Goal: Check status: Check status

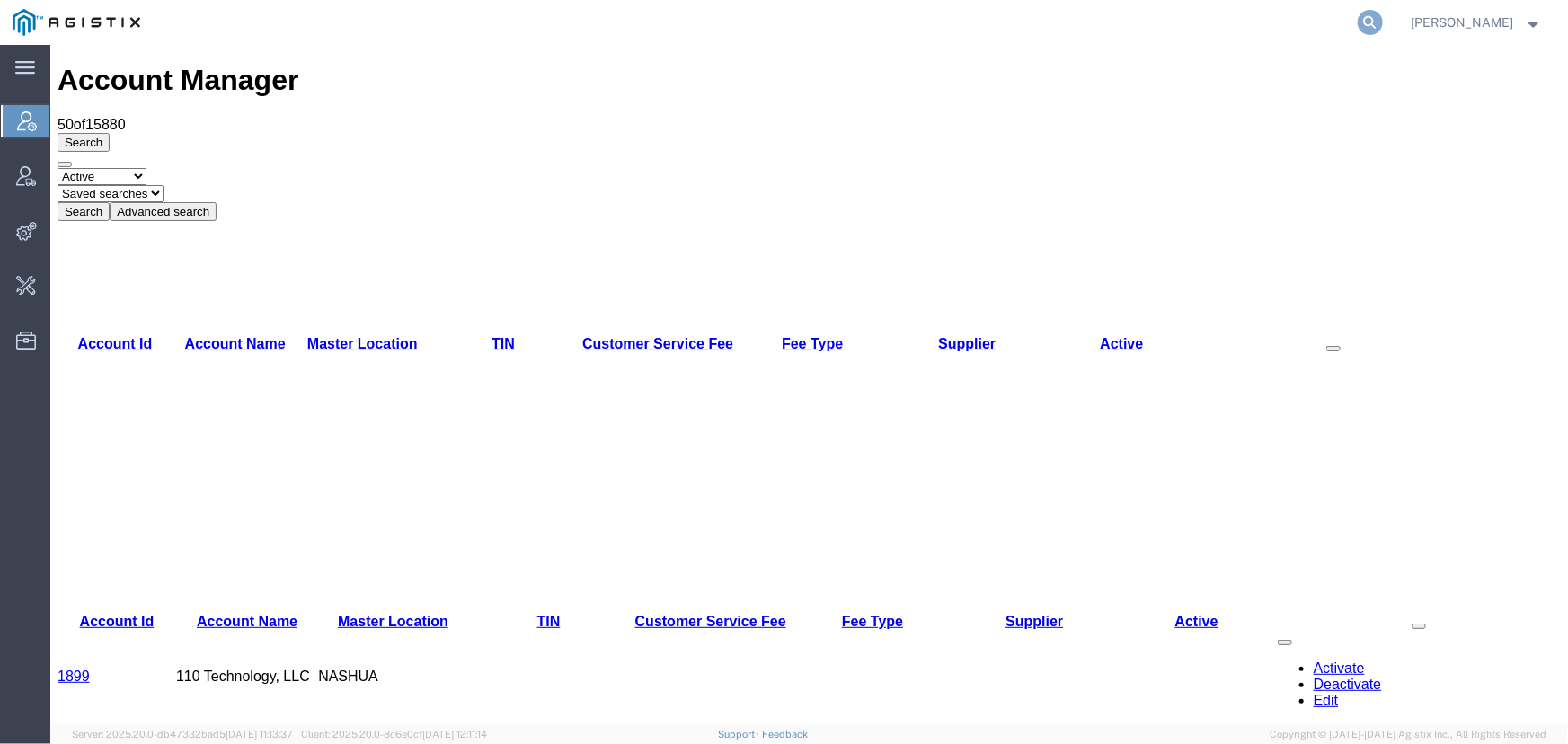
click at [1365, 17] on icon at bounding box center [1369, 22] width 25 height 25
type input "o"
type input "spoils"
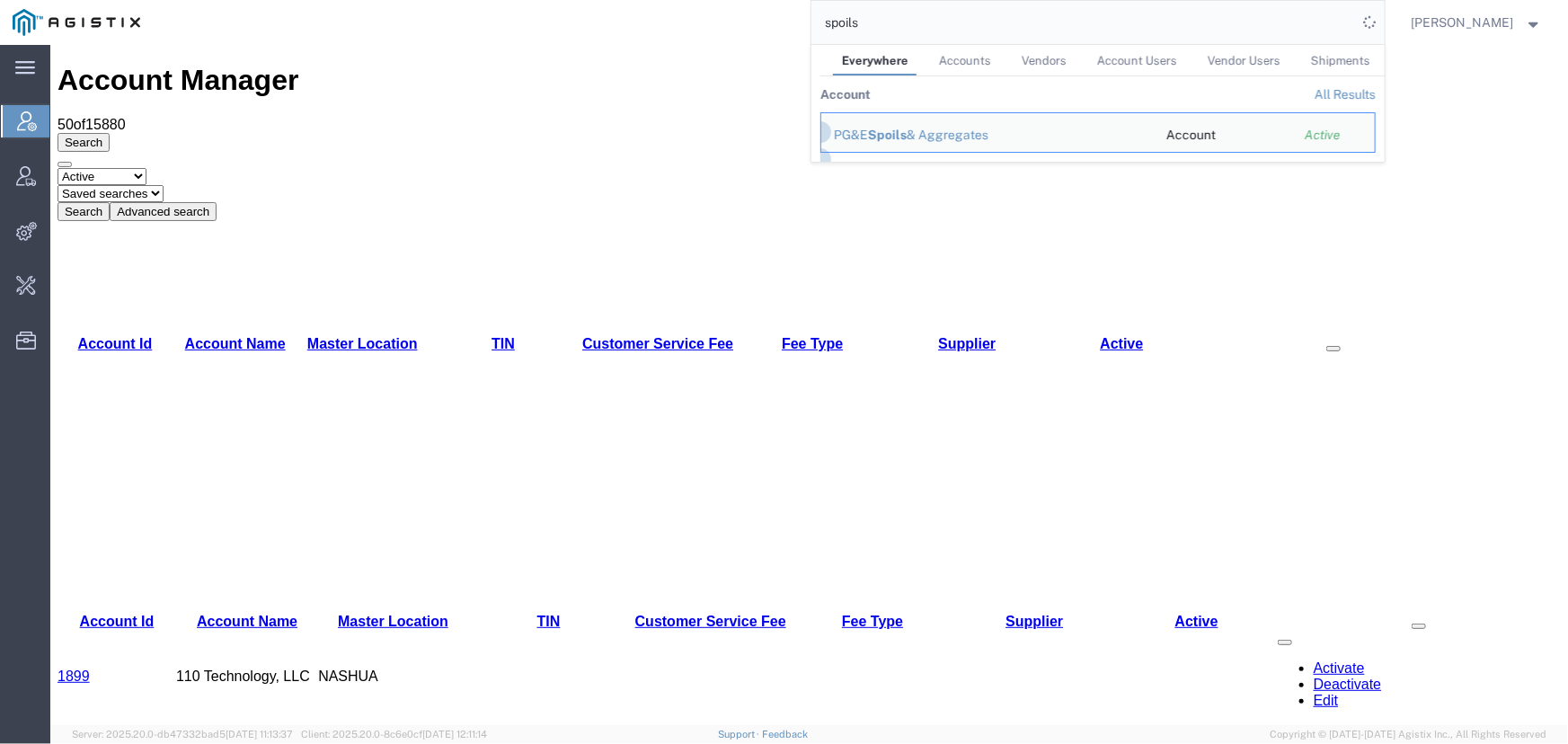
click at [1335, 93] on link "All Results" at bounding box center [1344, 94] width 61 height 15
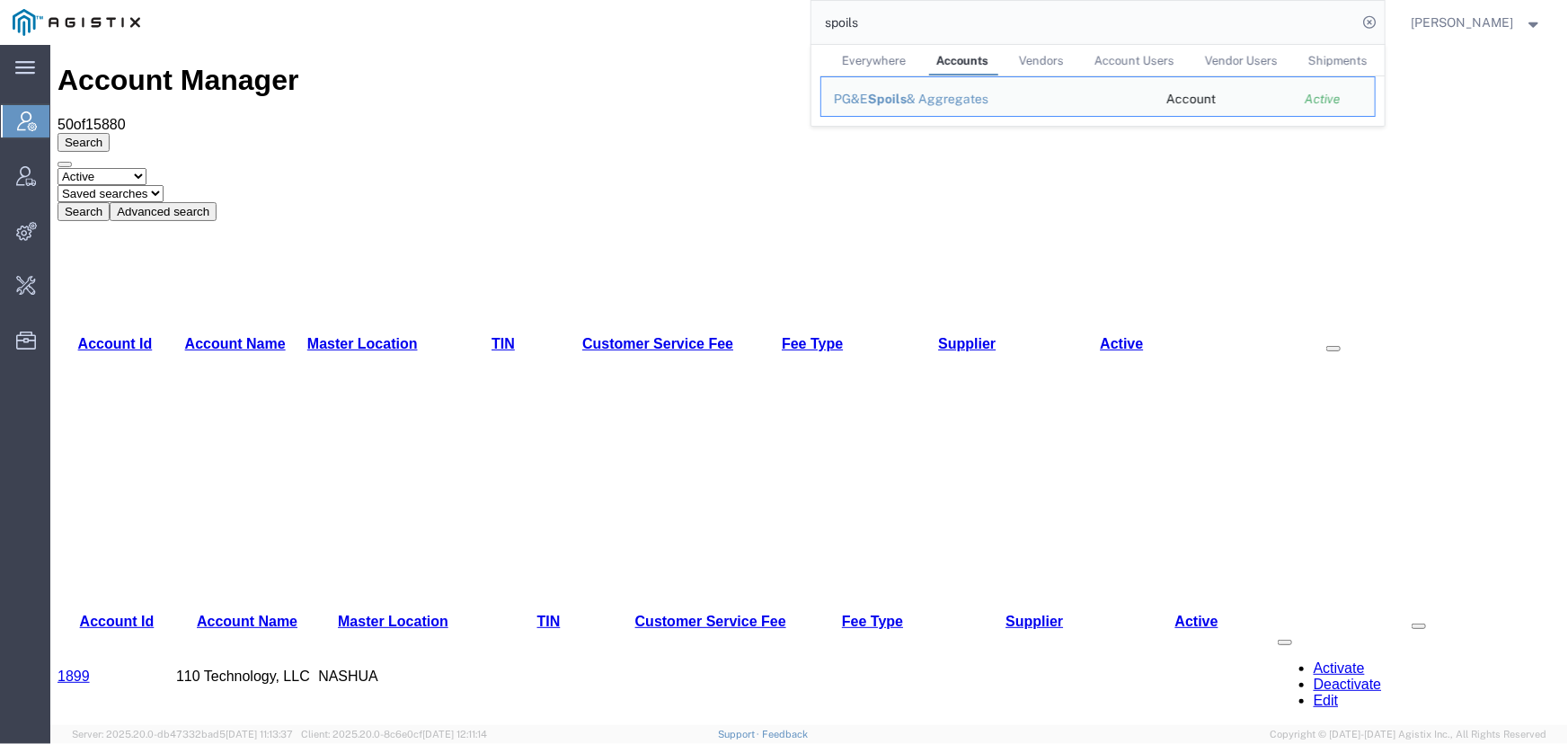
click at [1127, 55] on span "Account Users" at bounding box center [1134, 60] width 80 height 14
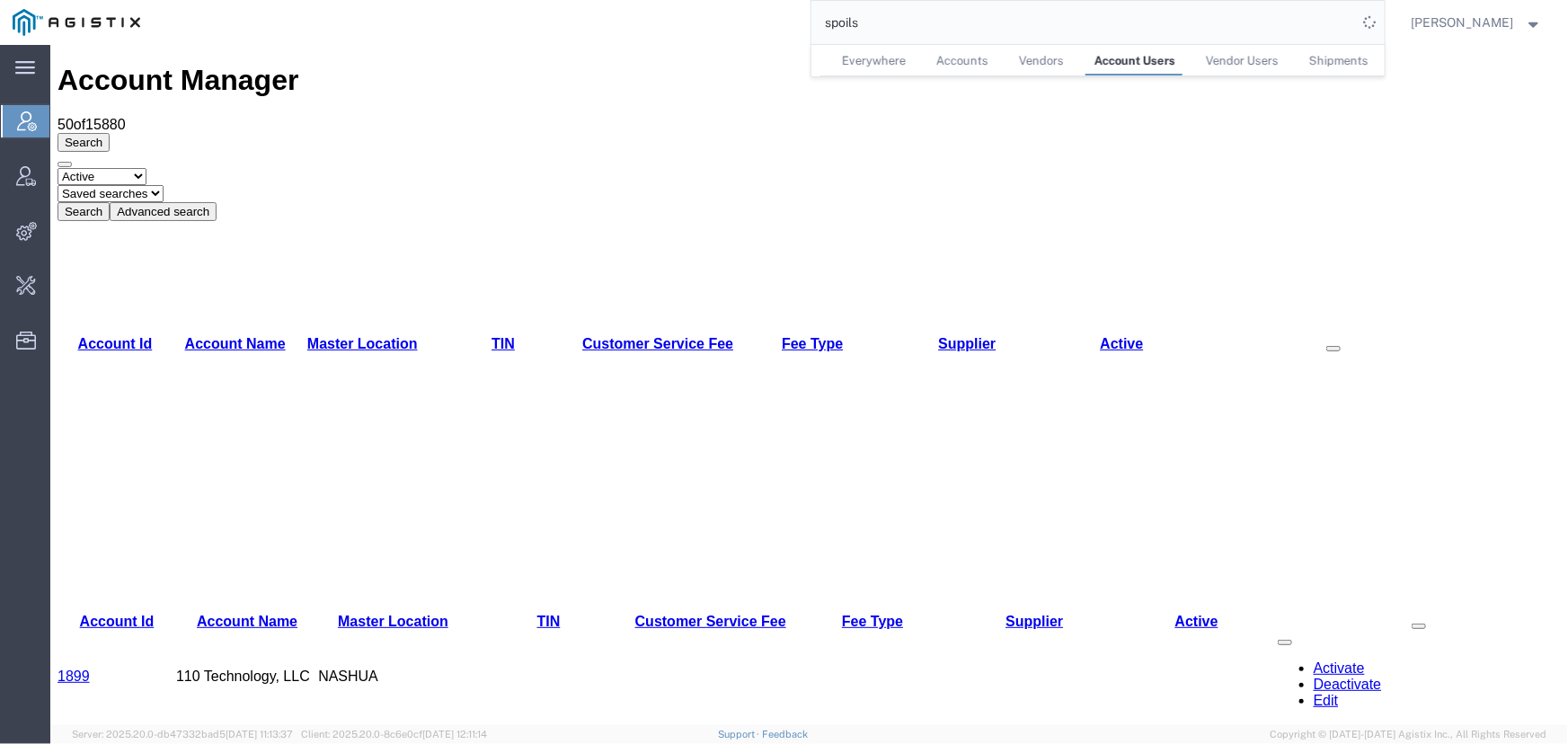
click at [976, 59] on span "Accounts" at bounding box center [962, 60] width 52 height 14
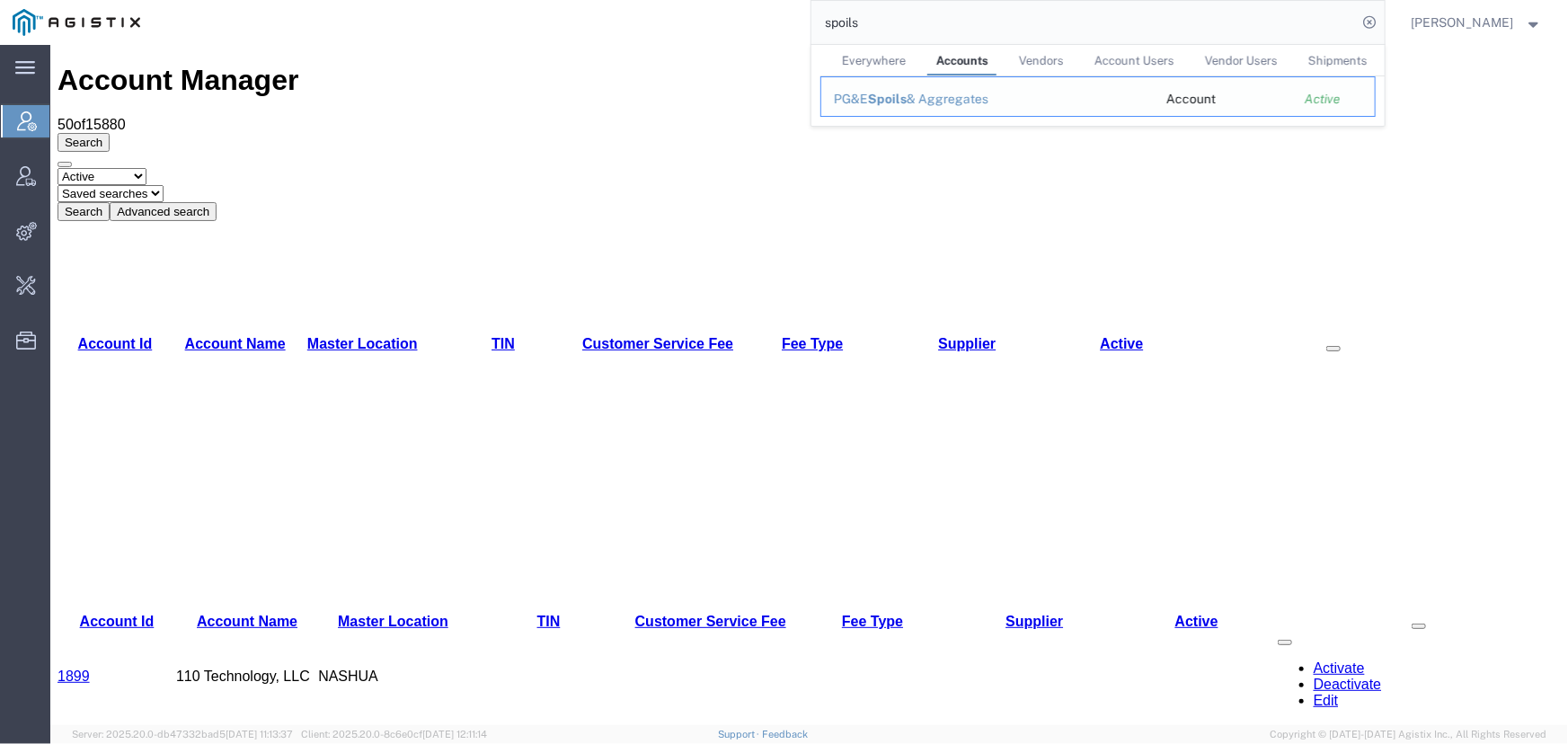
click at [936, 98] on div "PG&E Spoils & Aggregates" at bounding box center [987, 99] width 307 height 18
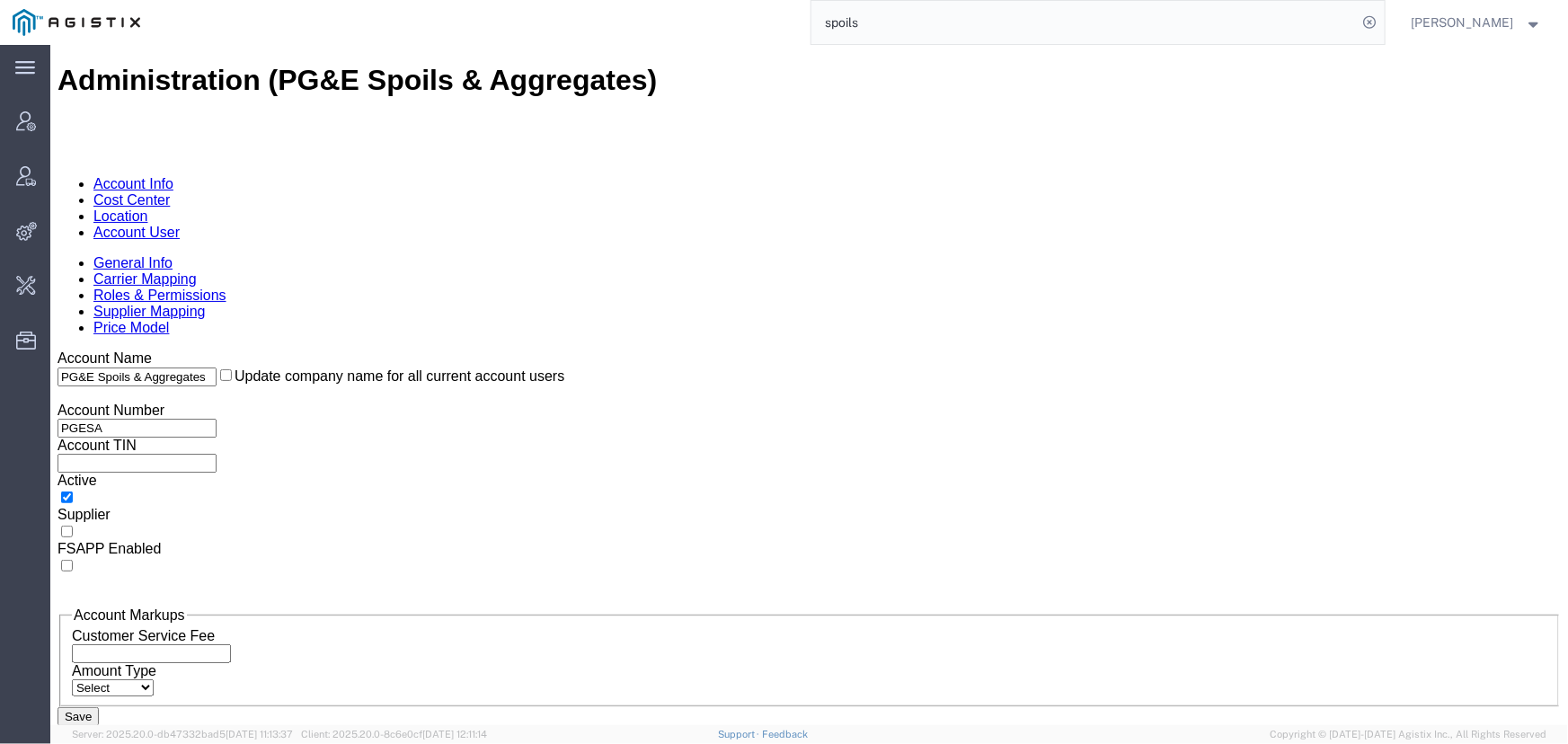
click at [178, 224] on link "Account User" at bounding box center [135, 231] width 86 height 16
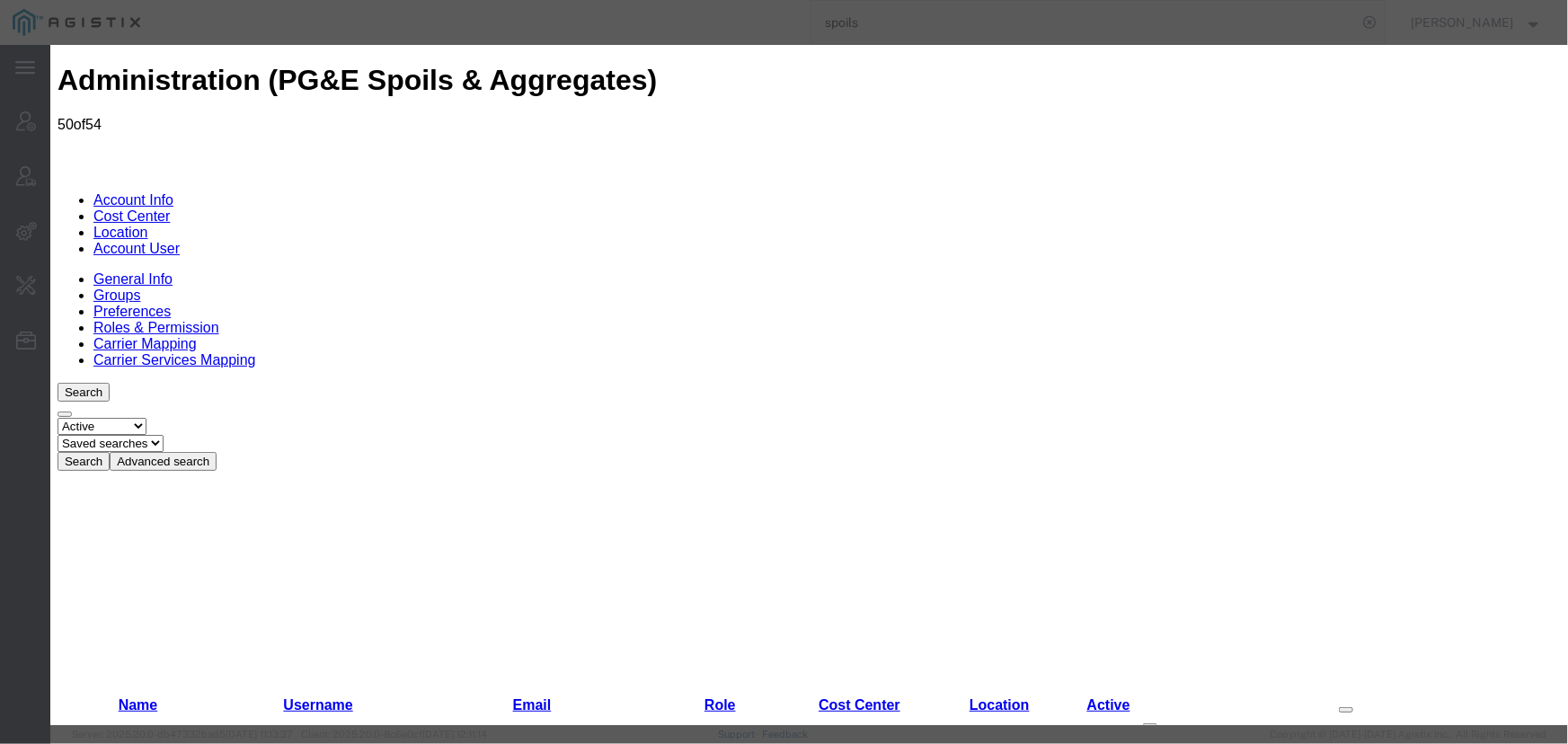
select select "COSTCENTER"
select select "53865"
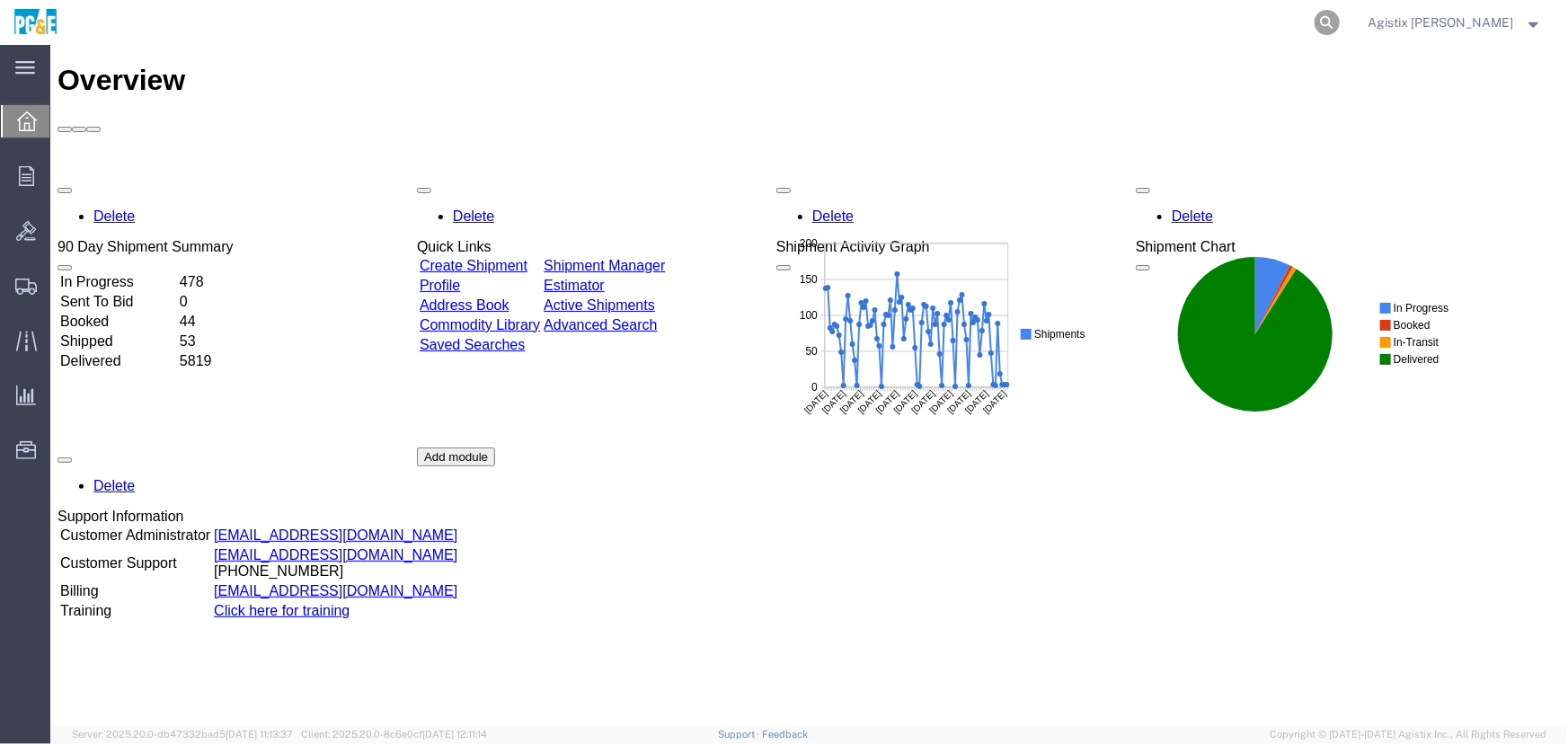
click at [1340, 28] on icon at bounding box center [1326, 22] width 25 height 25
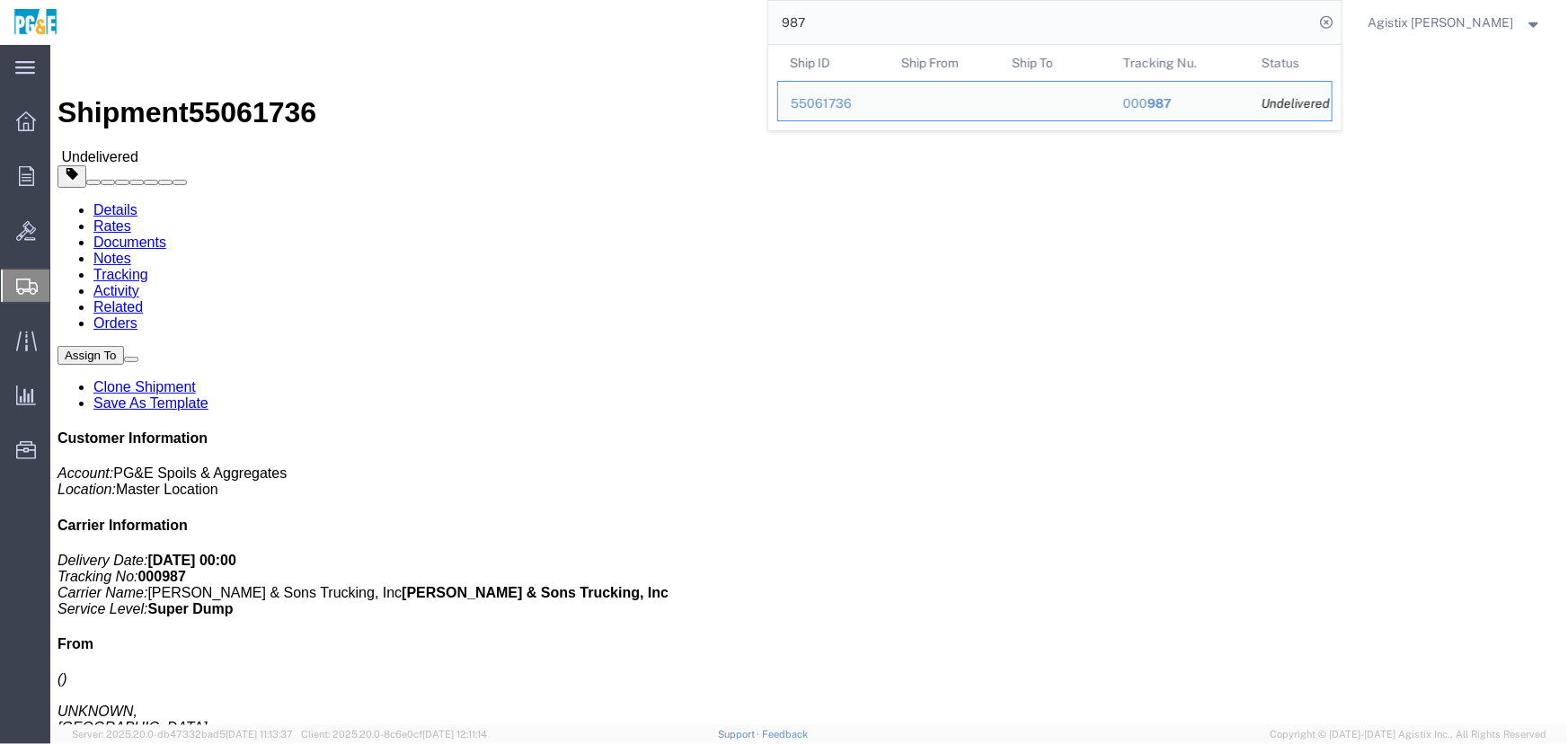
drag, startPoint x: 886, startPoint y: 25, endPoint x: 502, endPoint y: 18, distance: 384.1
click at [502, 18] on div "987 Ship ID Ship From Ship To Tracking Nu. Status Ship ID 55061736 Ship From Sh…" at bounding box center [706, 22] width 1270 height 45
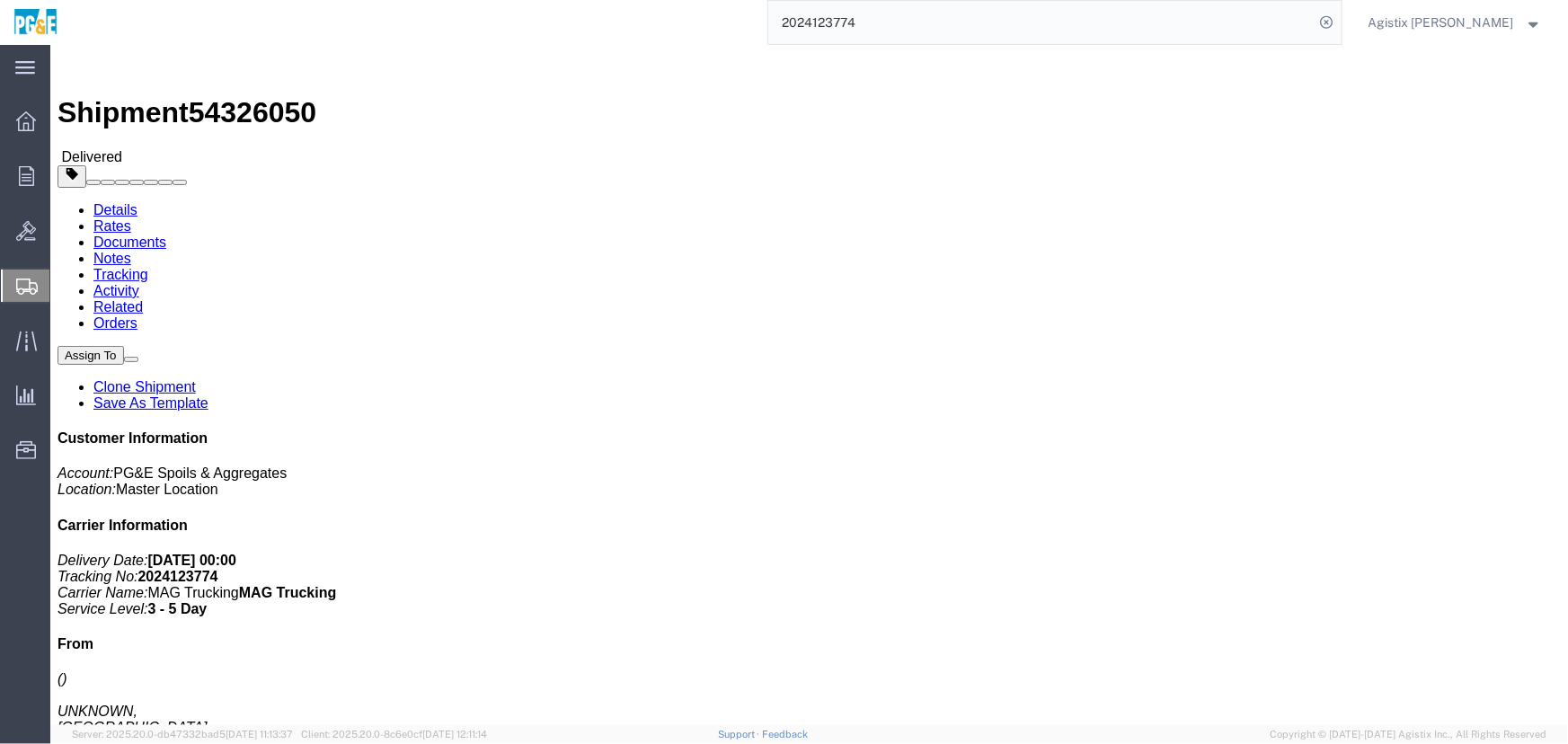
click at [999, 33] on input "2024123774" at bounding box center [1040, 22] width 546 height 43
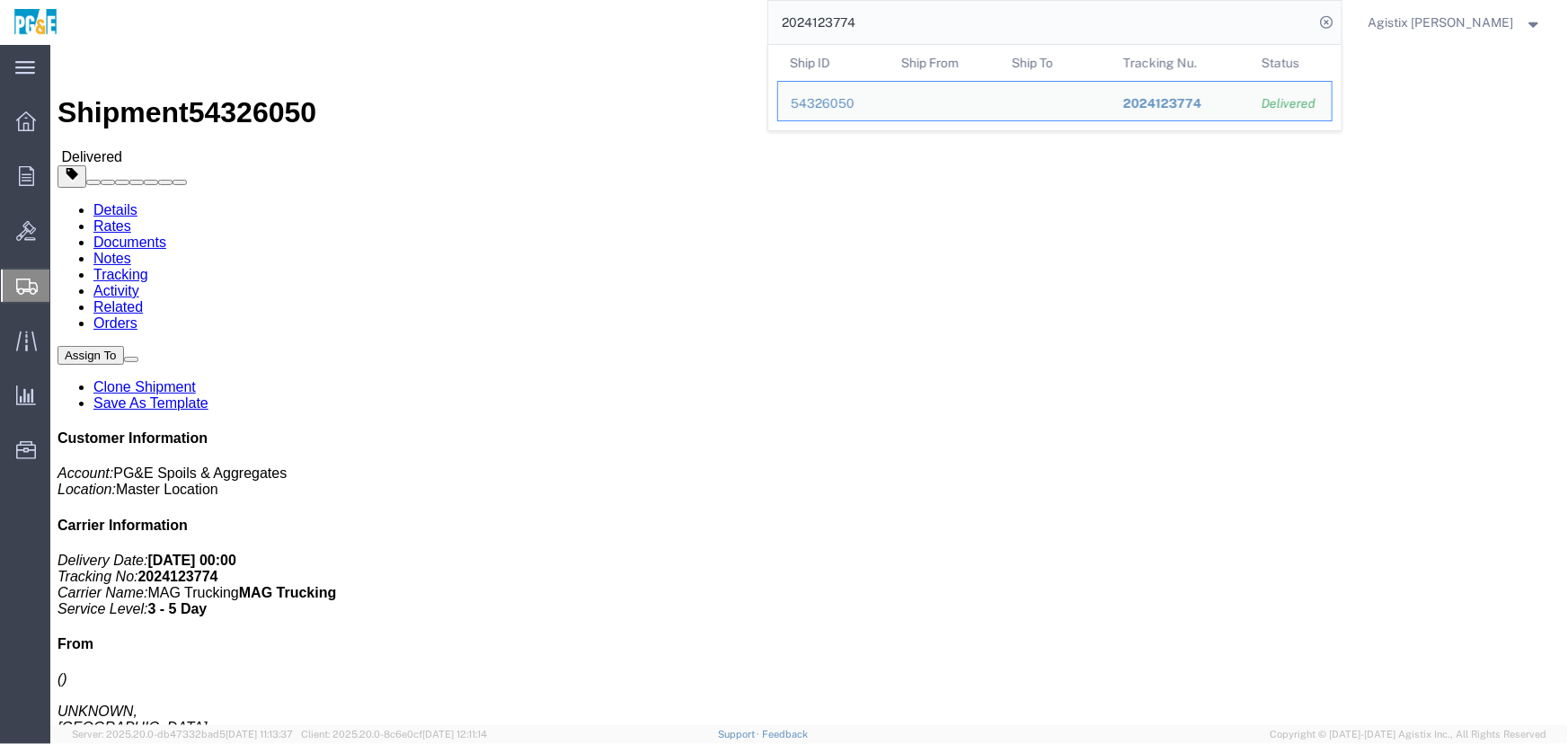
drag, startPoint x: 994, startPoint y: 26, endPoint x: 582, endPoint y: 23, distance: 412.0
click at [582, 23] on div "2024123774 Ship ID Ship From Ship To Tracking Nu. Status Ship ID 54326050 Ship …" at bounding box center [706, 22] width 1270 height 45
drag, startPoint x: 1016, startPoint y: 27, endPoint x: 494, endPoint y: 22, distance: 522.0
click at [494, 22] on div "202503686 Ship ID Ship From Ship To Tracking Nu. Status Ship ID 55972567 Ship F…" at bounding box center [706, 22] width 1270 height 45
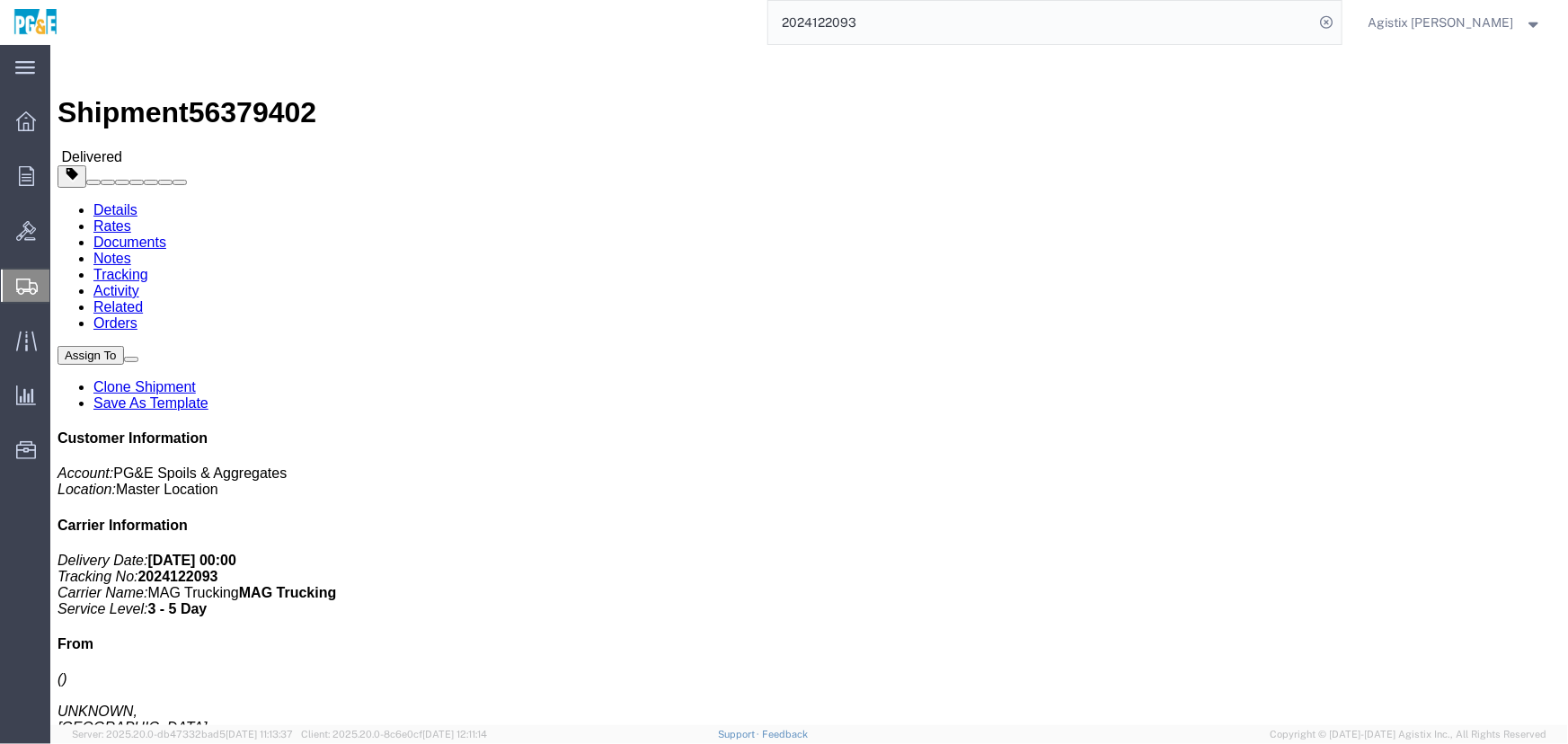
click at [922, 29] on input "2024122093" at bounding box center [1040, 22] width 546 height 43
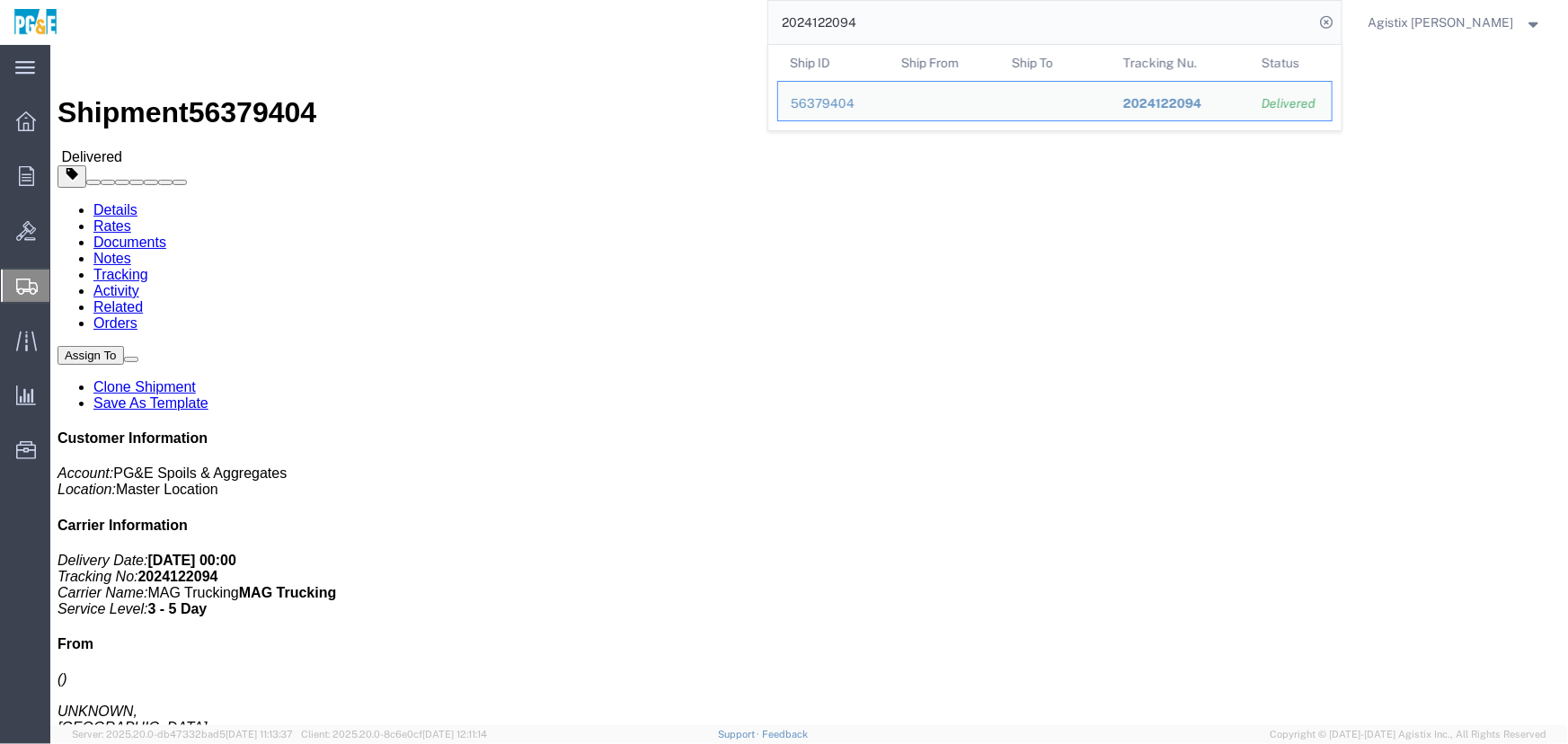
drag, startPoint x: 922, startPoint y: 22, endPoint x: 512, endPoint y: 24, distance: 410.0
click at [512, 24] on div "2024122094 Ship ID Ship From Ship To Tracking Nu. Status Ship ID 56379404 Ship …" at bounding box center [706, 22] width 1270 height 45
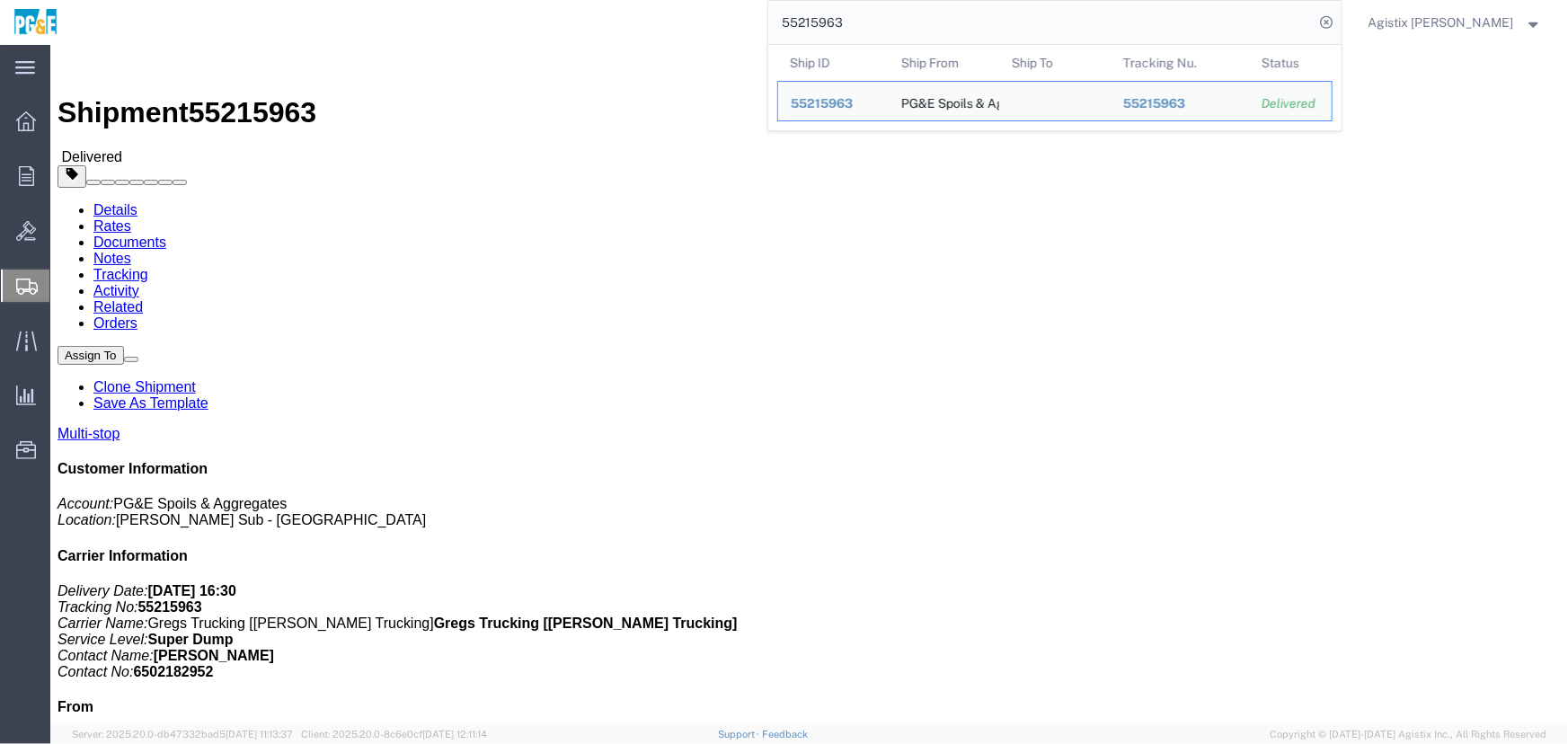
drag, startPoint x: 930, startPoint y: 25, endPoint x: 602, endPoint y: 41, distance: 328.4
click at [604, 41] on div "55215963 Ship ID Ship From Ship To Tracking Nu. Status Ship ID 55215963 Ship Fr…" at bounding box center [706, 22] width 1270 height 45
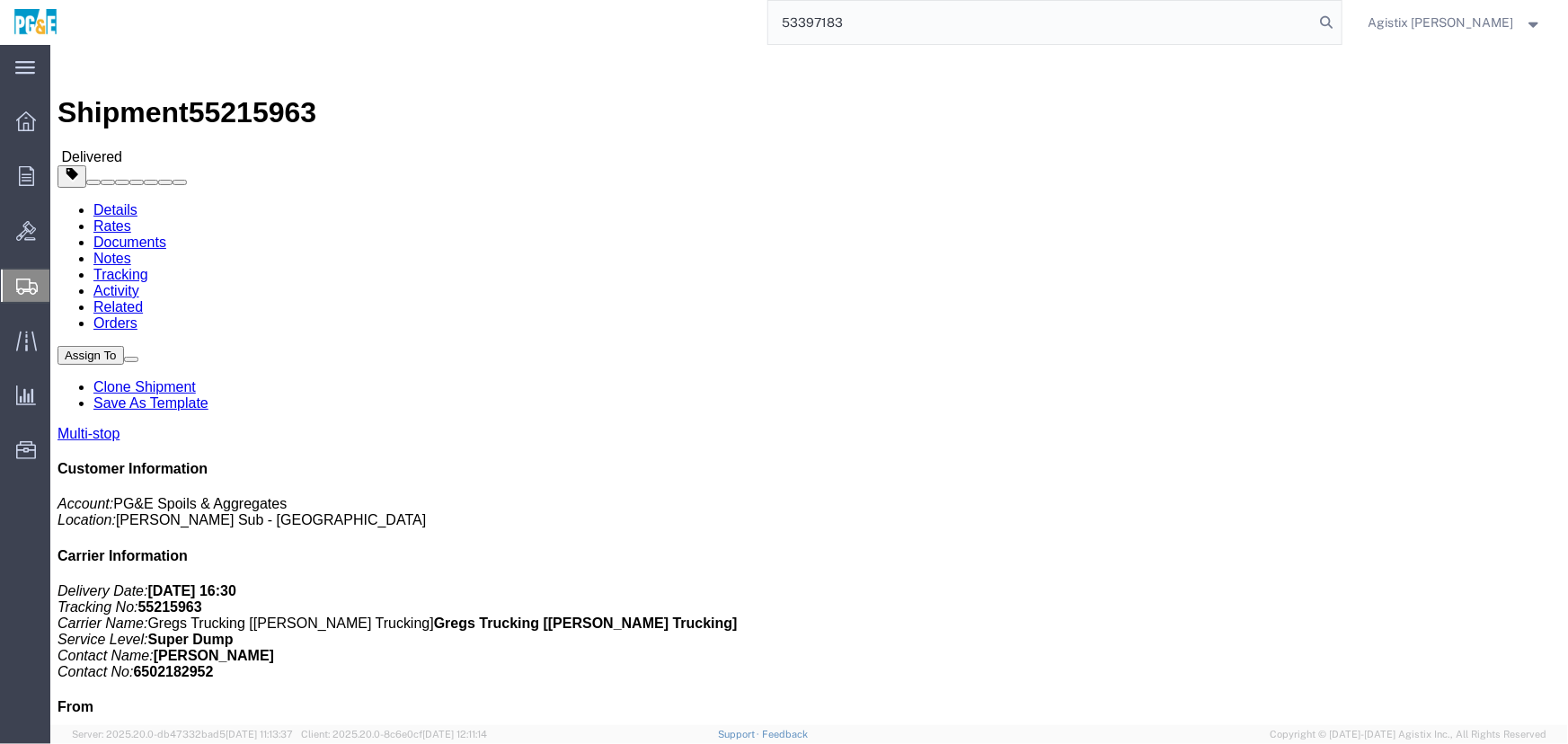
type input "53397183"
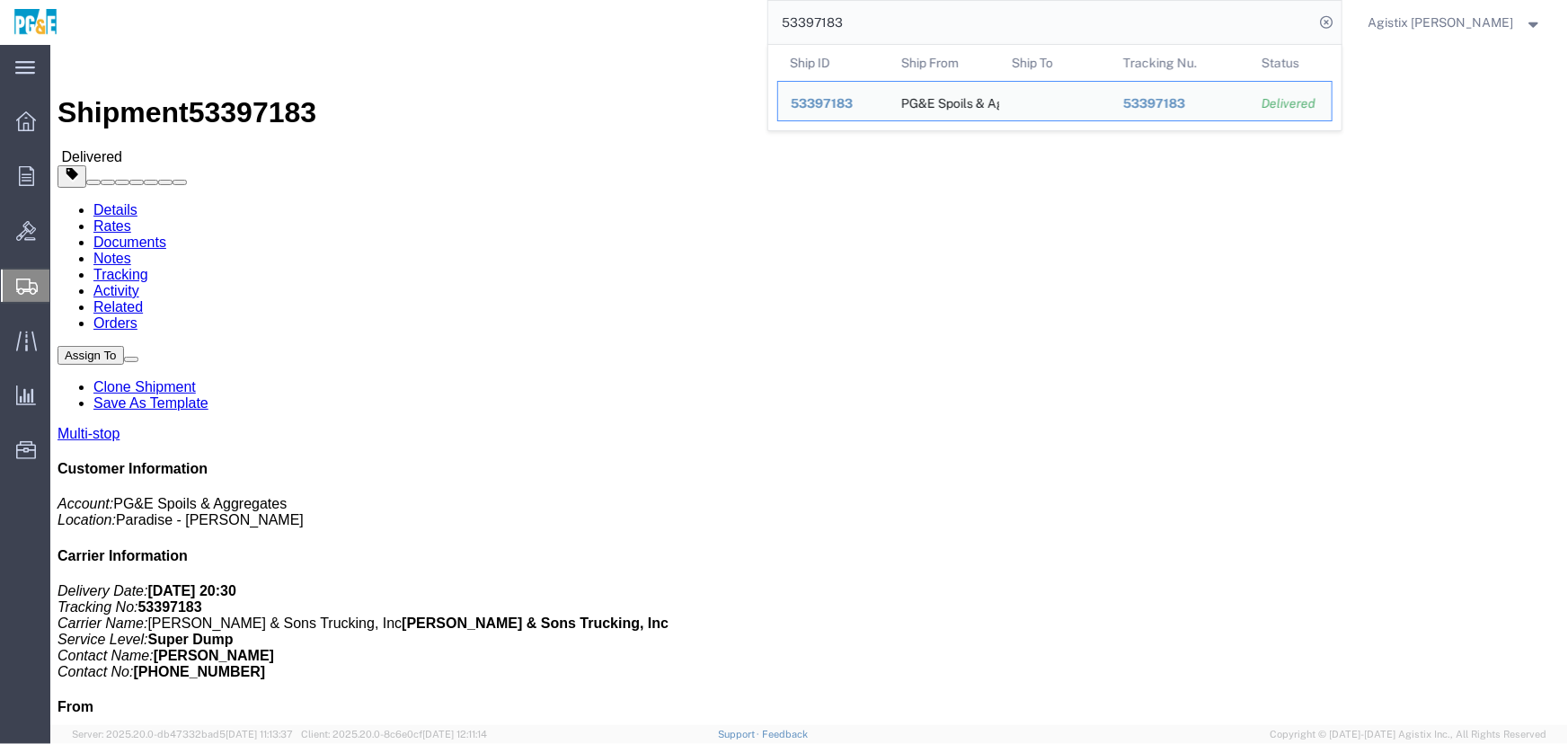
click at [1446, 26] on span "Agistix [PERSON_NAME]" at bounding box center [1440, 22] width 145 height 19
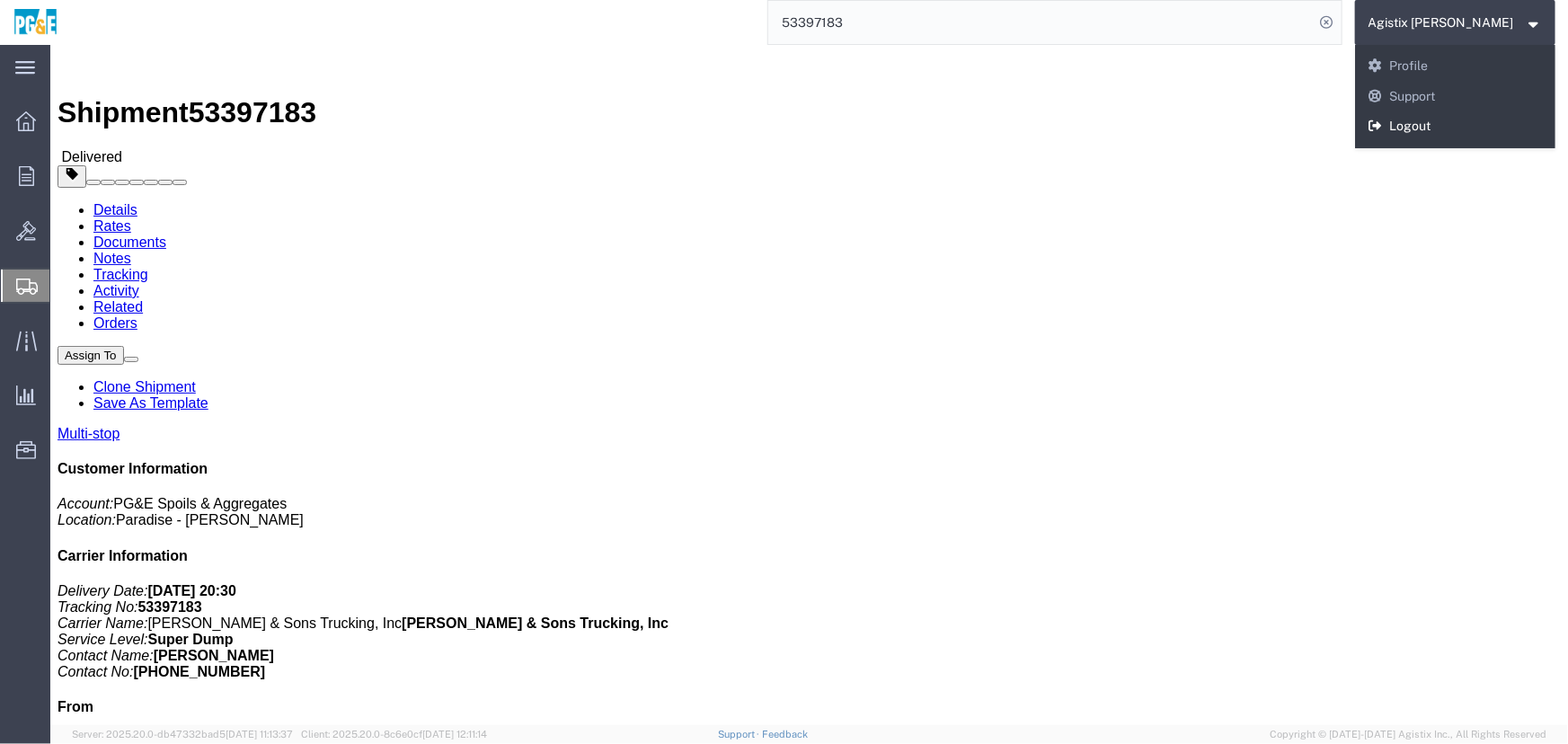
click at [1448, 128] on link "Logout" at bounding box center [1455, 127] width 201 height 30
